Goal: Information Seeking & Learning: Find specific fact

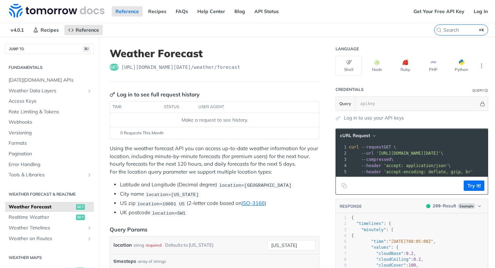
scroll to position [301, 0]
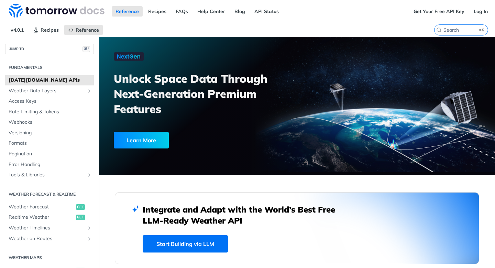
scroll to position [864, 0]
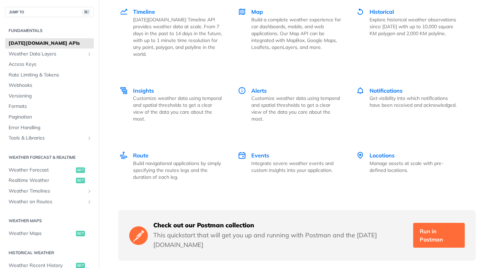
scroll to position [933, 0]
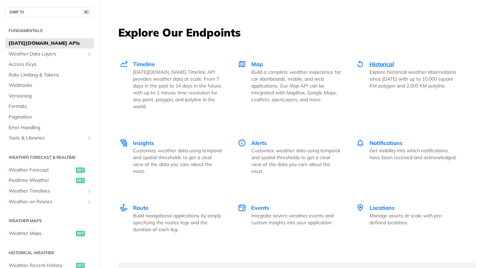
click at [380, 65] on span "Historical" at bounding box center [382, 64] width 24 height 7
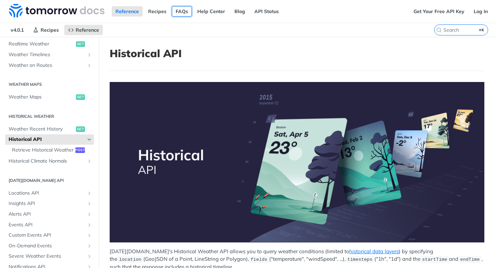
click at [183, 11] on link "FAQs" at bounding box center [182, 11] width 20 height 10
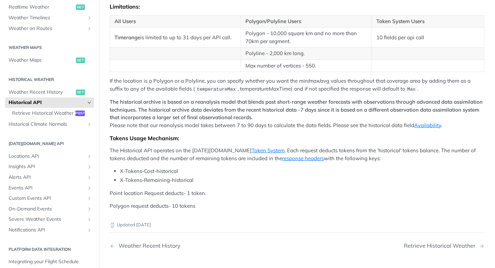
scroll to position [208, 0]
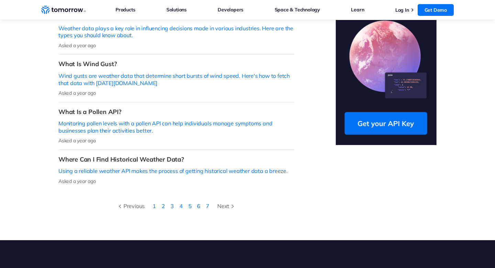
scroll to position [259, 0]
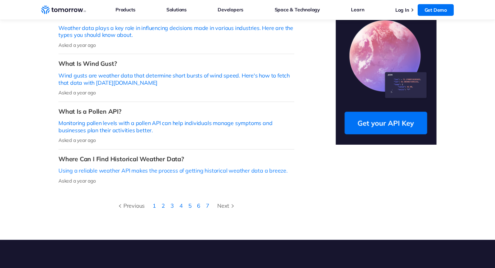
click at [267, 167] on p "Using a reliable weather API makes the process of getting historical weather da…" at bounding box center [176, 170] width 236 height 7
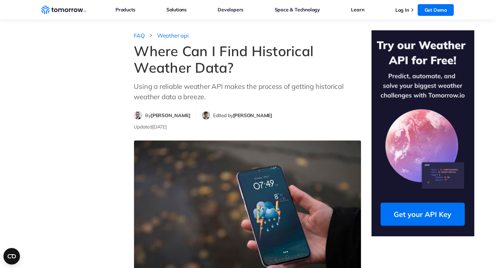
scroll to position [967, 0]
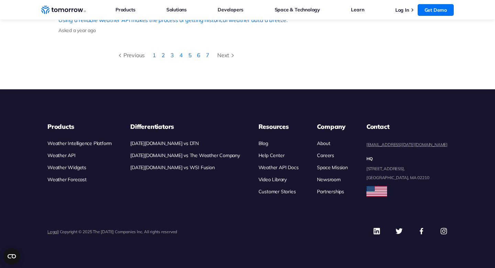
scroll to position [385, 0]
